Goal: Task Accomplishment & Management: Use online tool/utility

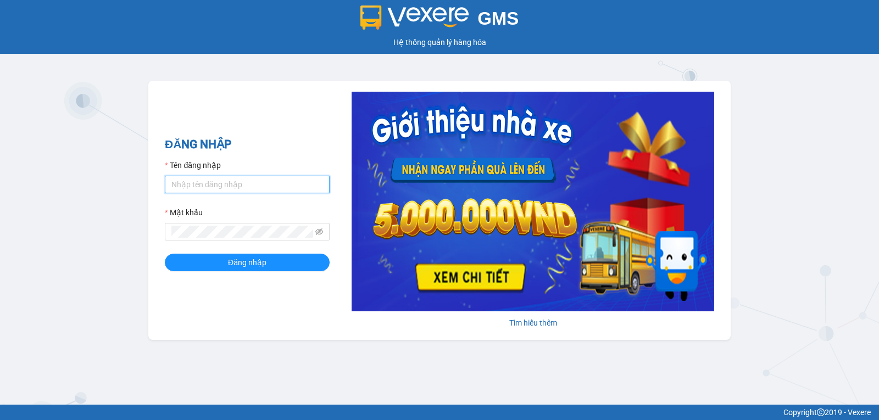
click at [211, 185] on input "Tên đăng nhập" at bounding box center [247, 185] width 165 height 18
type input "longphung.vtp"
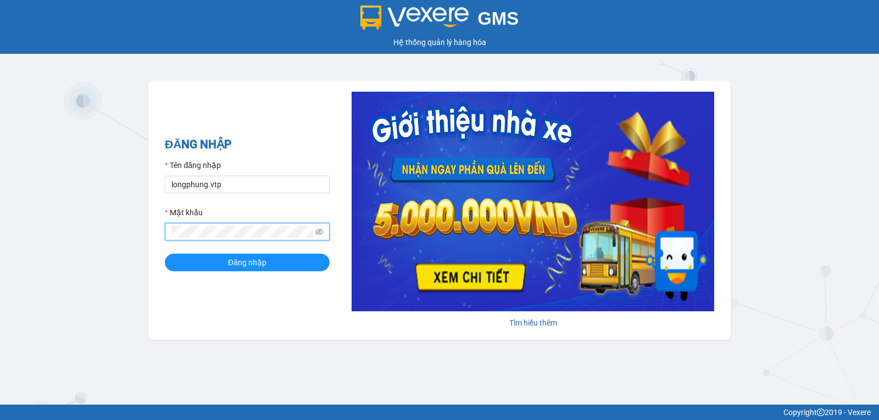
click at [165, 254] on button "Đăng nhập" at bounding box center [247, 263] width 165 height 18
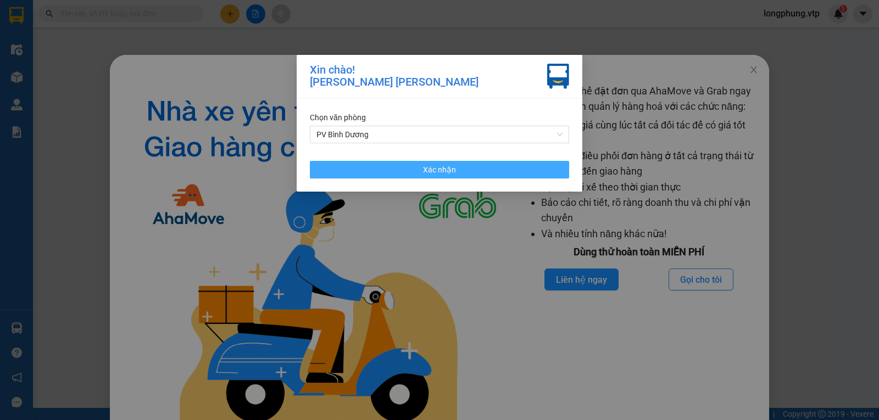
click at [385, 177] on button "Xác nhận" at bounding box center [439, 170] width 259 height 18
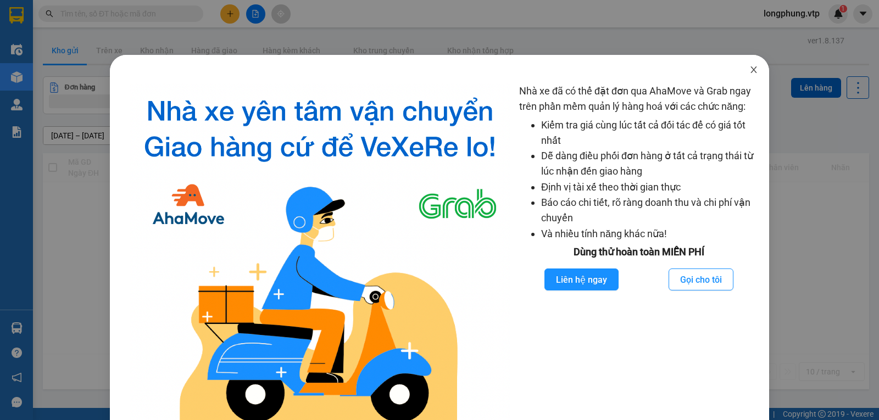
click at [749, 67] on icon "close" at bounding box center [753, 69] width 9 height 9
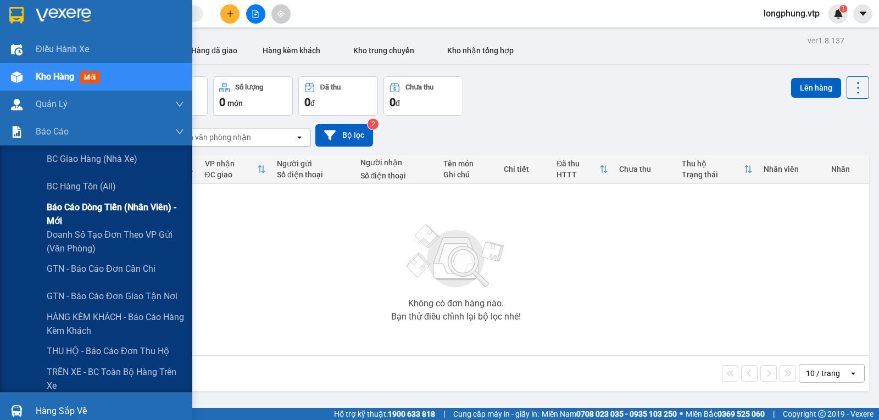
click at [107, 220] on span "Báo cáo dòng tiền (nhân viên) - mới" at bounding box center [115, 213] width 137 height 27
